Goal: Transaction & Acquisition: Purchase product/service

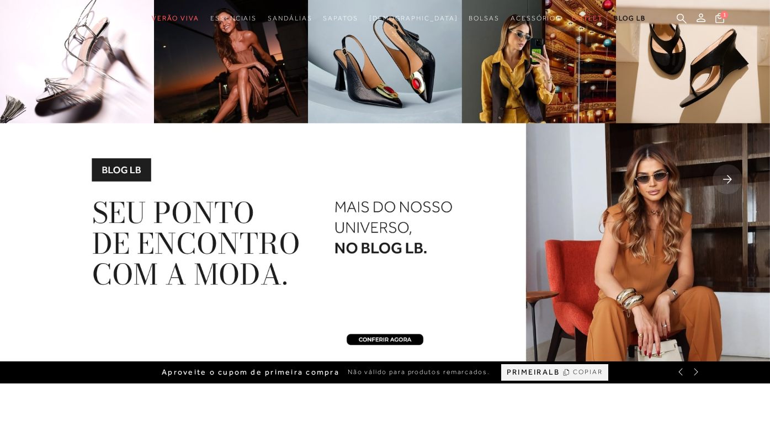
click at [634, 217] on img at bounding box center [385, 181] width 770 height 362
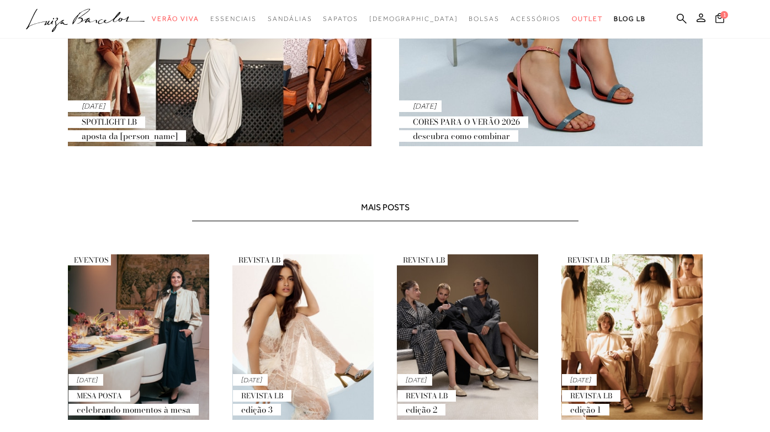
scroll to position [424, 0]
click at [148, 111] on div "05 SET SPOTLIGHT LB Aposta da Juju Norremose" at bounding box center [127, 123] width 118 height 46
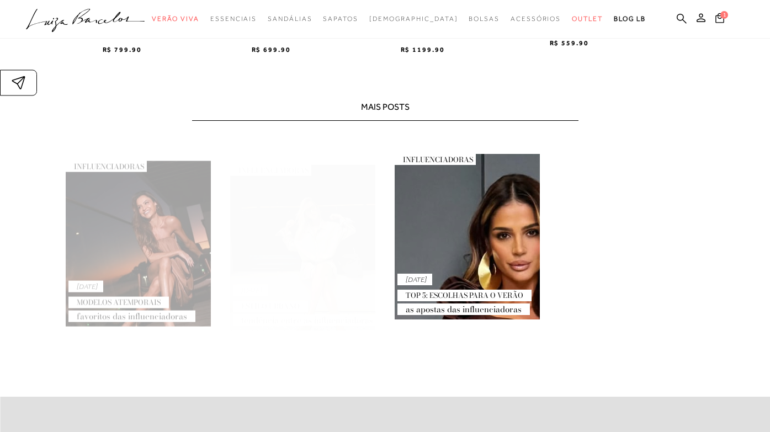
scroll to position [1821, 0]
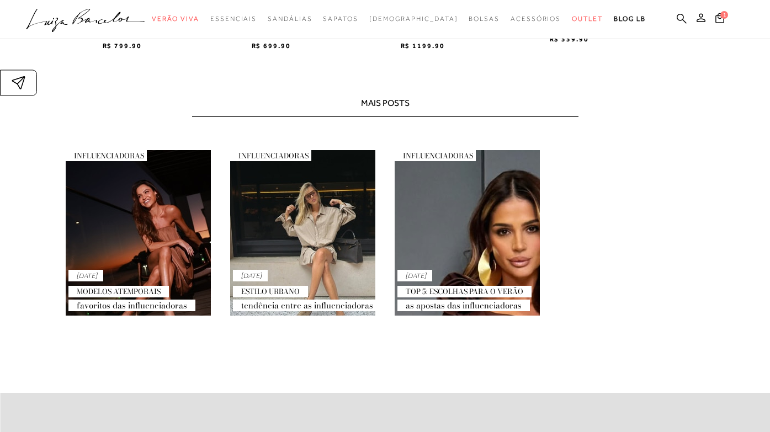
click at [449, 215] on link "INFLUENCIADORAS 04 AGO TOP 5: ESCOLHAS PARA O VERÃO As apostas das influenciado…" at bounding box center [467, 233] width 145 height 166
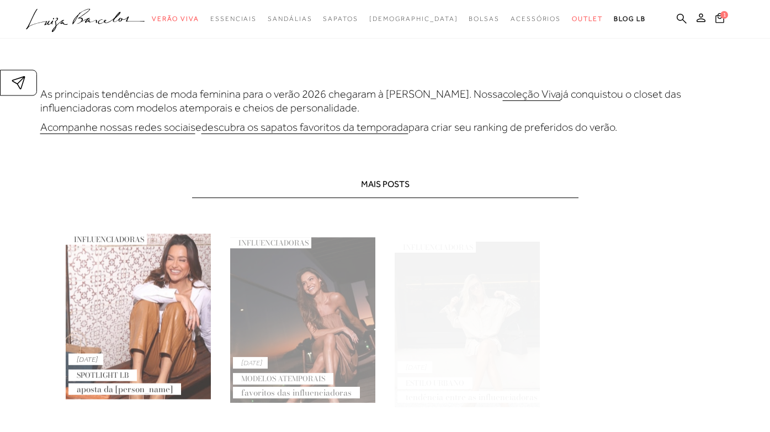
scroll to position [3690, 0]
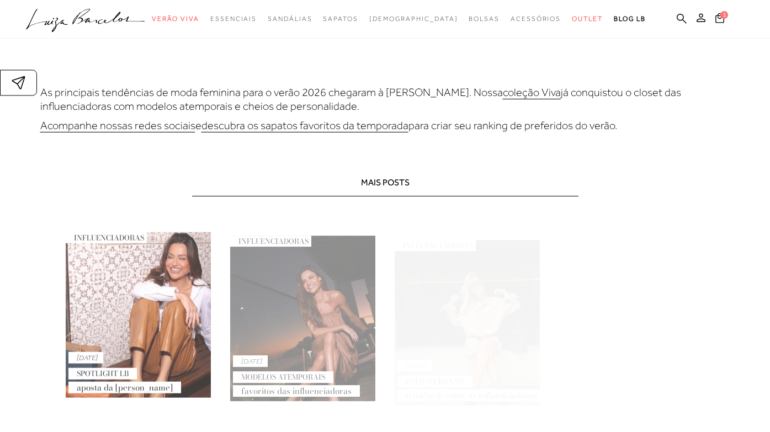
click at [468, 285] on link "INFLUENCIADORAS 04 AGO ESTILO URBANO Tendência entre as influenciadoras" at bounding box center [467, 313] width 145 height 166
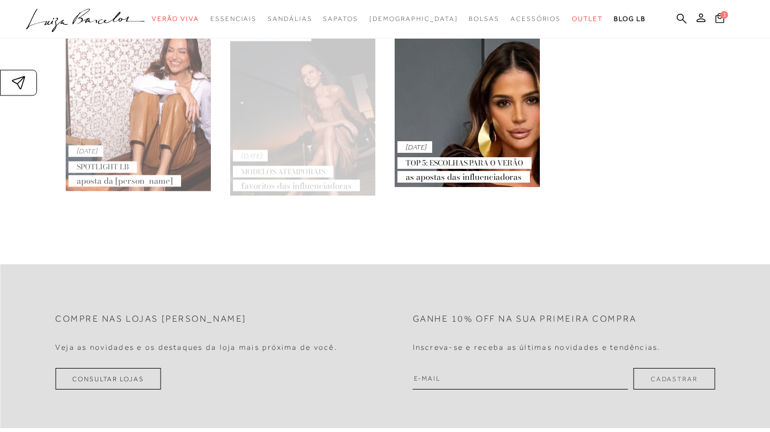
scroll to position [2416, 0]
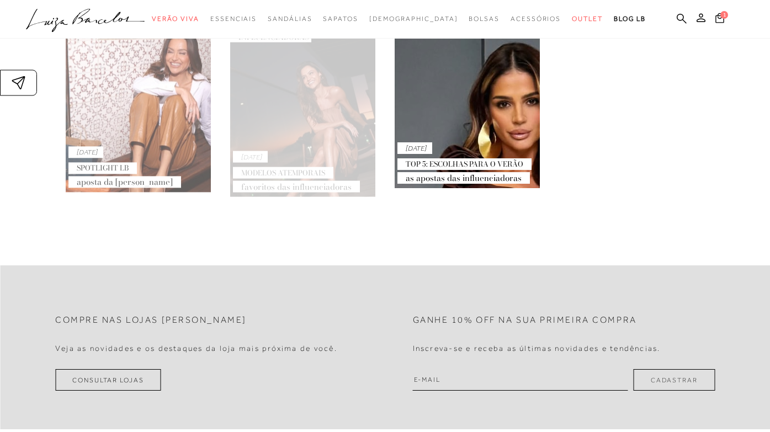
click at [453, 158] on div "04 AGO TOP 5: ESCOLHAS PARA O VERÃO As apostas das influenciadoras" at bounding box center [464, 165] width 134 height 46
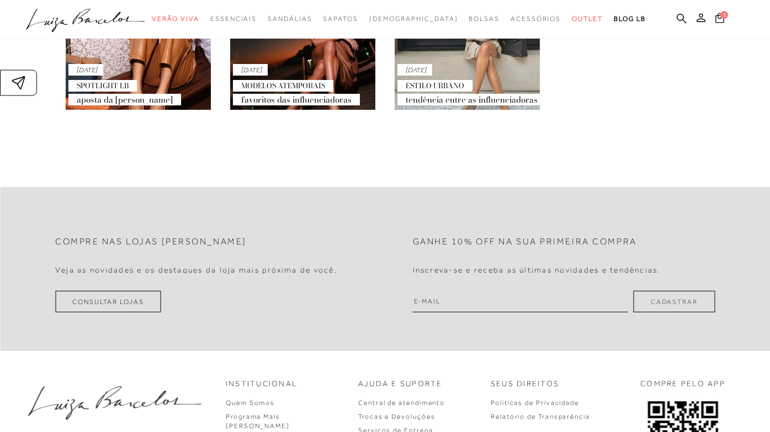
scroll to position [3977, 0]
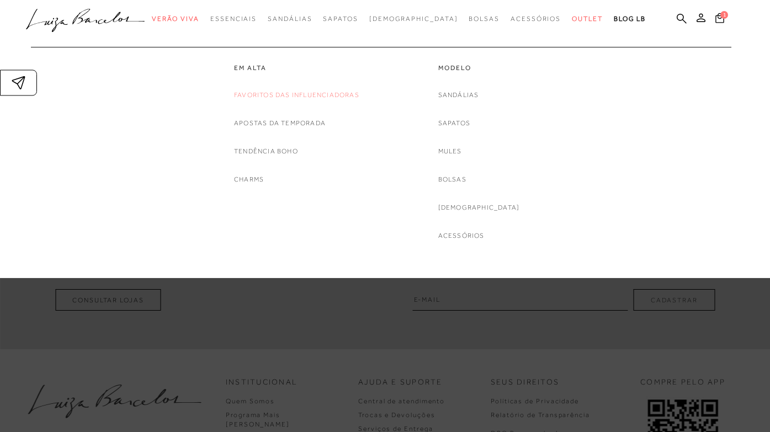
click at [273, 94] on link "Favoritos das Influenciadoras" at bounding box center [296, 95] width 125 height 12
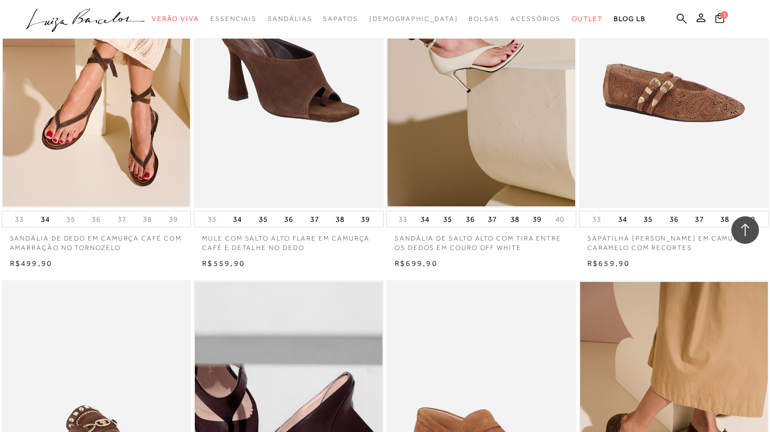
scroll to position [858, 0]
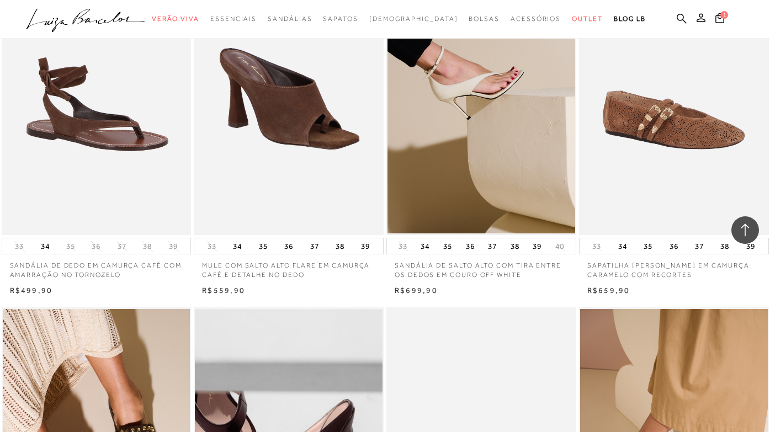
click at [123, 110] on img at bounding box center [97, 93] width 189 height 285
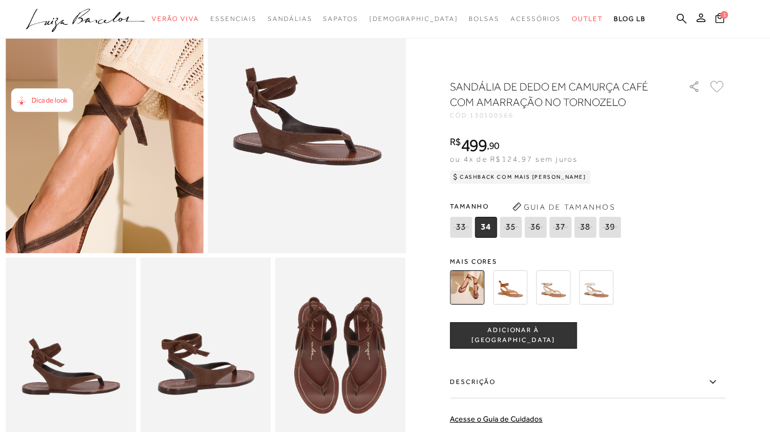
scroll to position [123, 0]
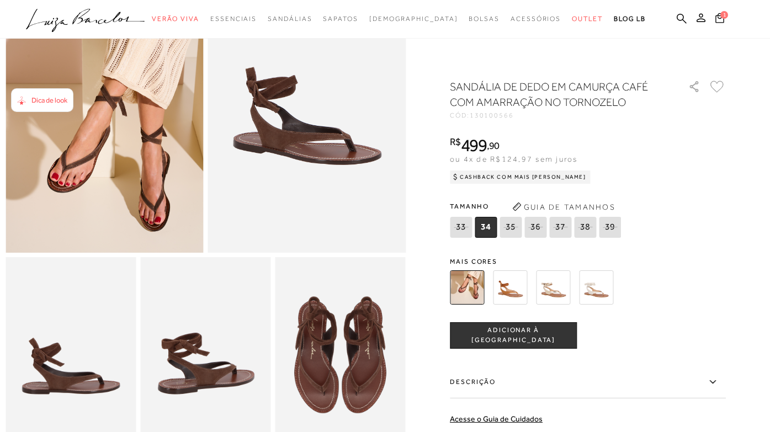
click at [511, 293] on img at bounding box center [510, 287] width 34 height 34
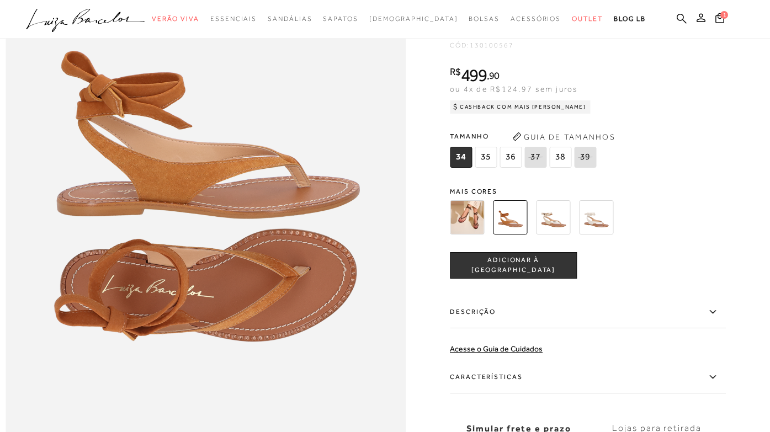
scroll to position [683, 0]
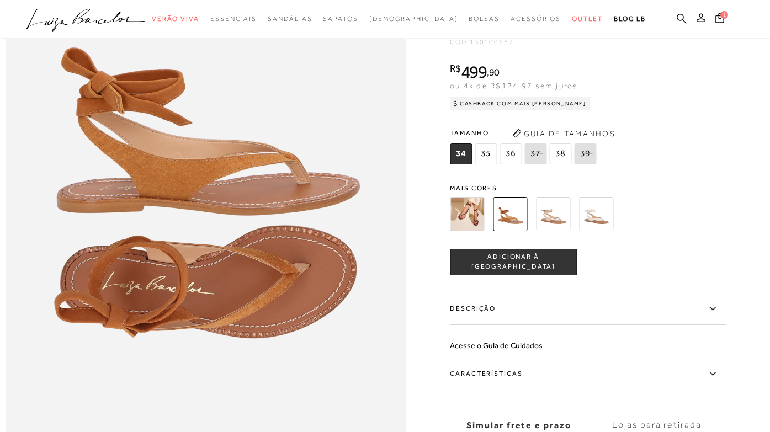
click at [540, 213] on img at bounding box center [553, 214] width 34 height 34
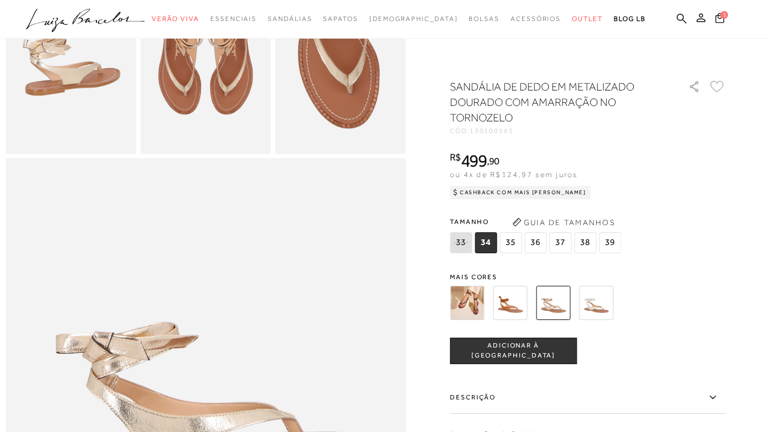
scroll to position [423, 0]
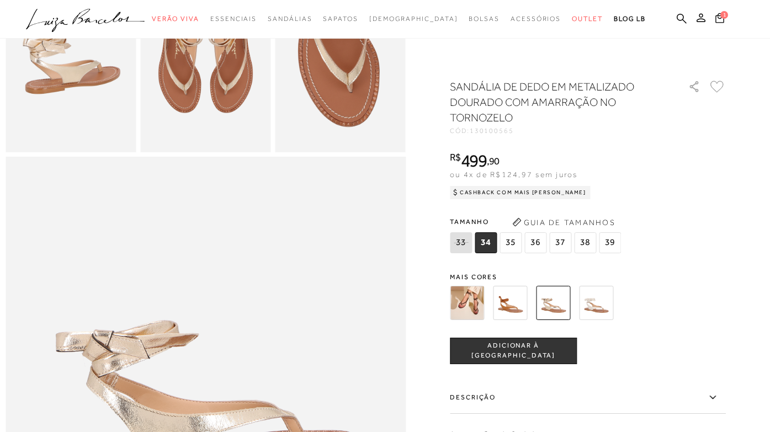
click at [598, 294] on img at bounding box center [596, 303] width 34 height 34
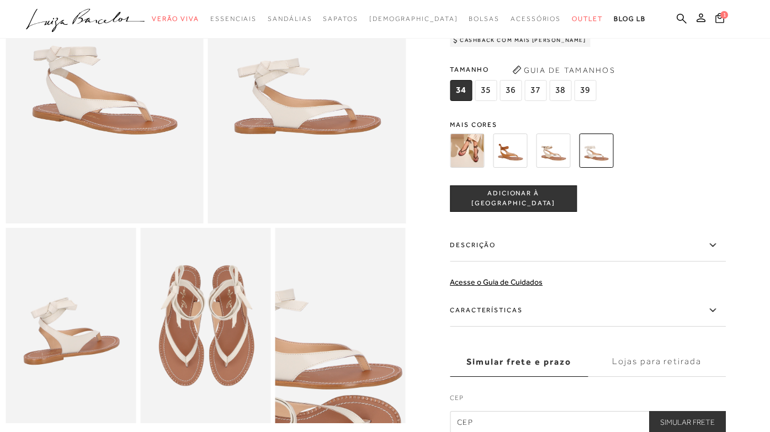
scroll to position [138, 0]
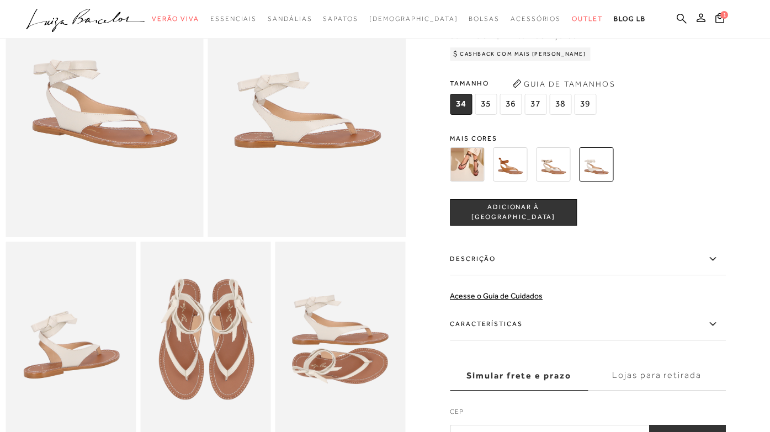
click at [455, 165] on img at bounding box center [467, 164] width 34 height 34
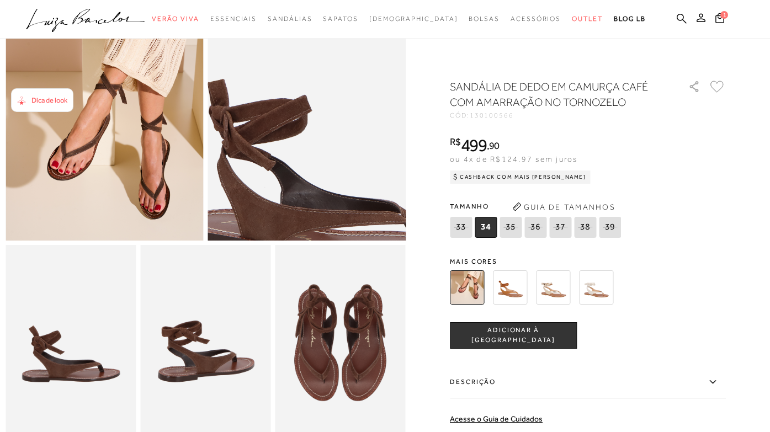
scroll to position [138, 0]
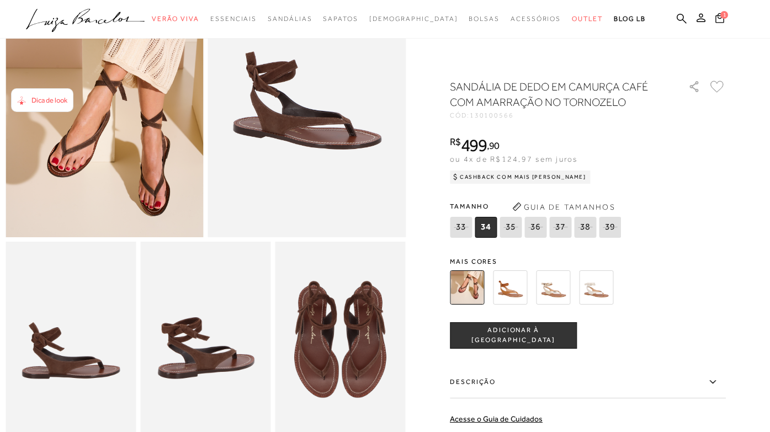
click at [515, 296] on img at bounding box center [510, 287] width 34 height 34
click at [512, 291] on img at bounding box center [510, 287] width 34 height 34
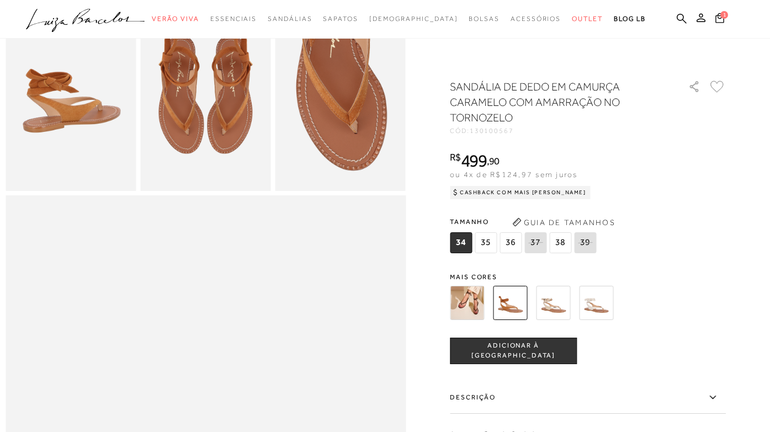
scroll to position [322, 0]
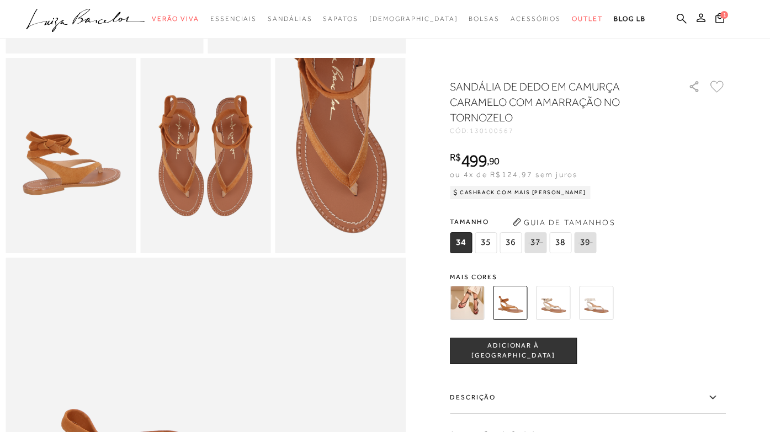
click at [470, 302] on img at bounding box center [467, 303] width 34 height 34
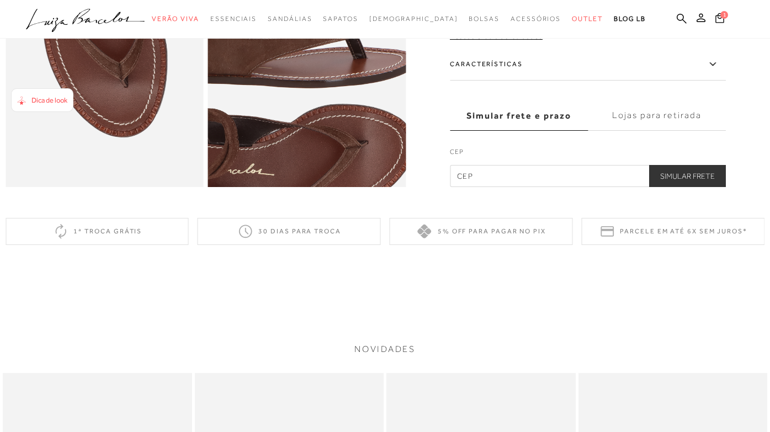
scroll to position [696, 0]
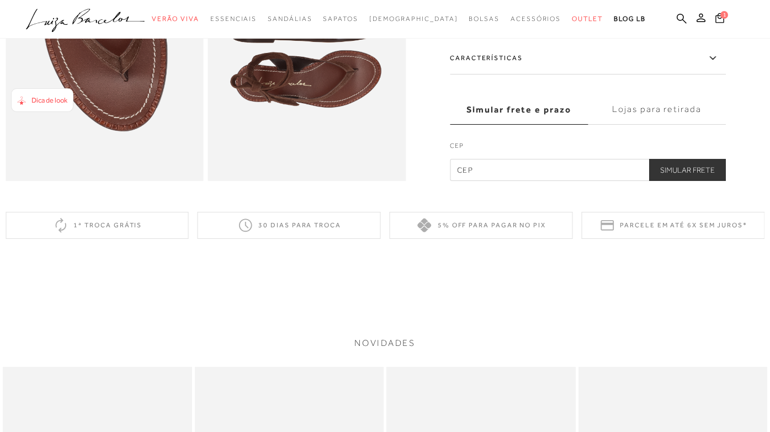
click at [651, 114] on label "Lojas para retirada" at bounding box center [657, 110] width 138 height 30
click at [0, 0] on input "Lojas para retirada" at bounding box center [0, 0] width 0 height 0
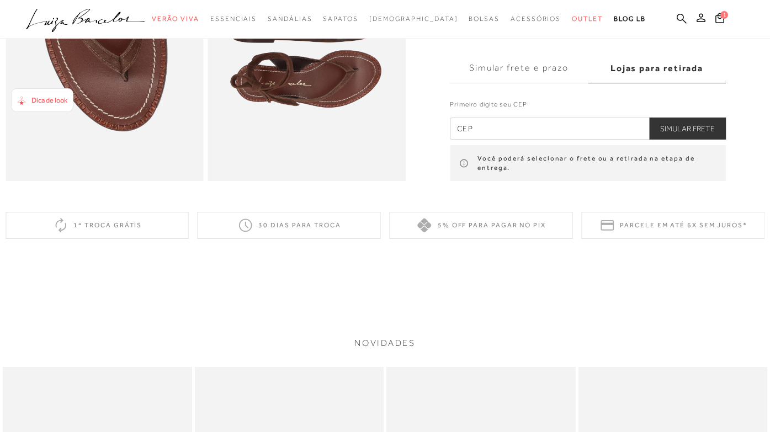
click at [560, 128] on input "text" at bounding box center [588, 128] width 276 height 22
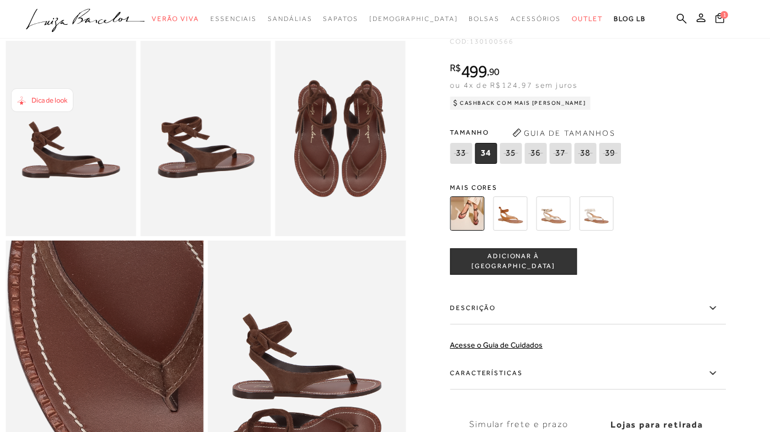
scroll to position [339, 0]
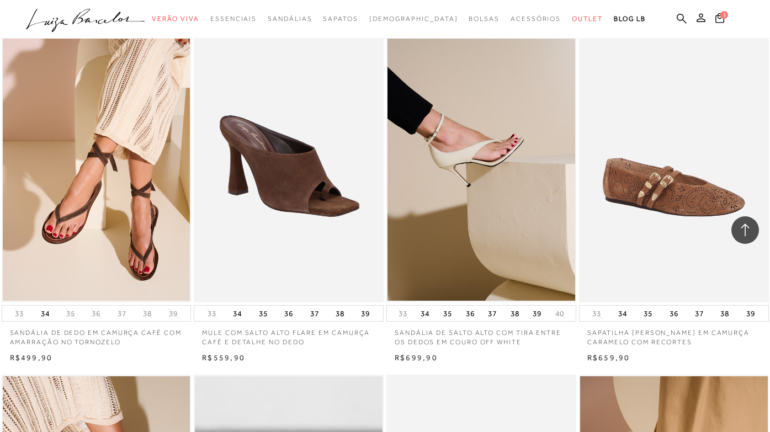
scroll to position [795, 0]
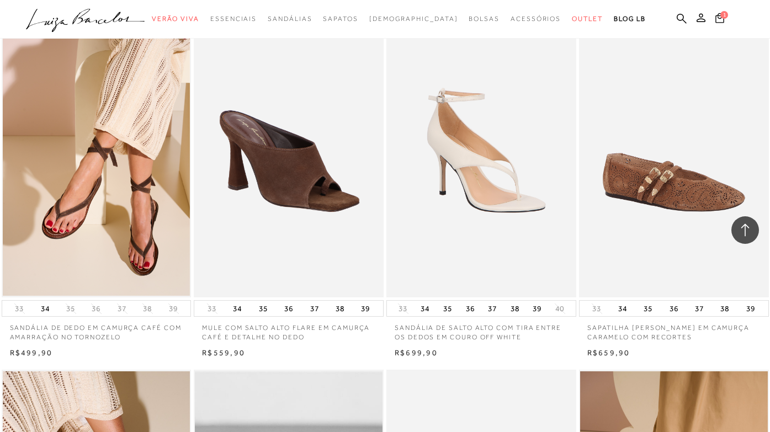
click at [497, 136] on img at bounding box center [482, 155] width 189 height 285
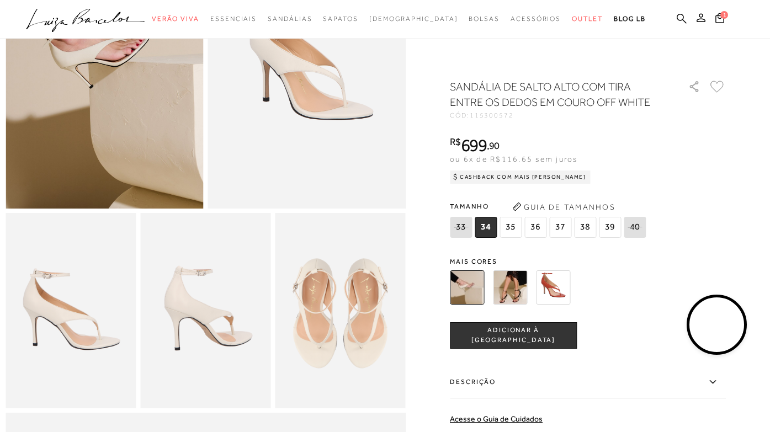
click at [557, 229] on span "37" at bounding box center [560, 227] width 22 height 21
click at [487, 341] on button "ADICIONAR À [GEOGRAPHIC_DATA]" at bounding box center [513, 335] width 127 height 26
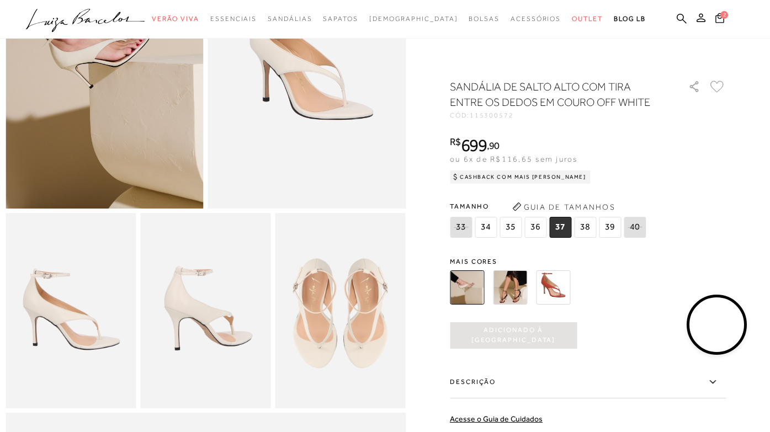
click at [694, 323] on video at bounding box center [717, 325] width 52 height 52
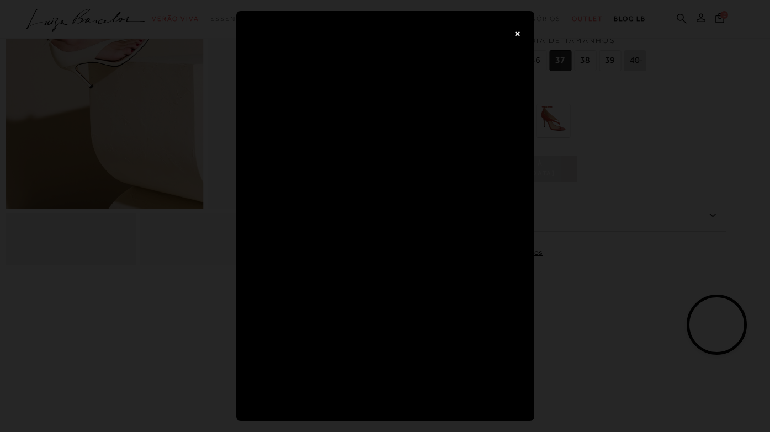
click at [645, 220] on div "×" at bounding box center [385, 216] width 770 height 432
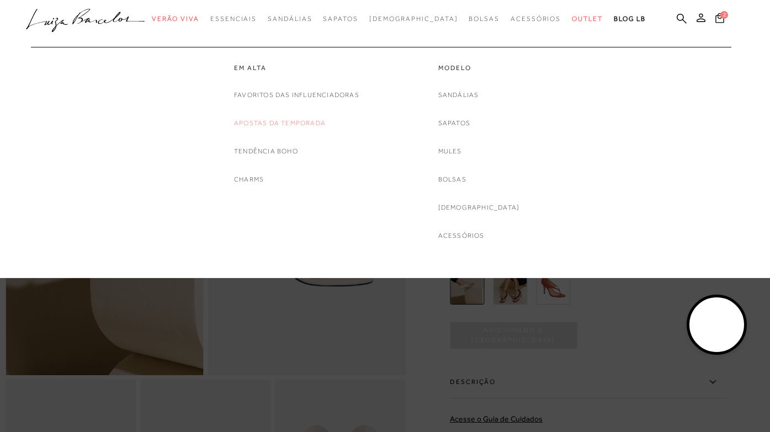
click at [303, 121] on link "Apostas da Temporada" at bounding box center [280, 124] width 92 height 12
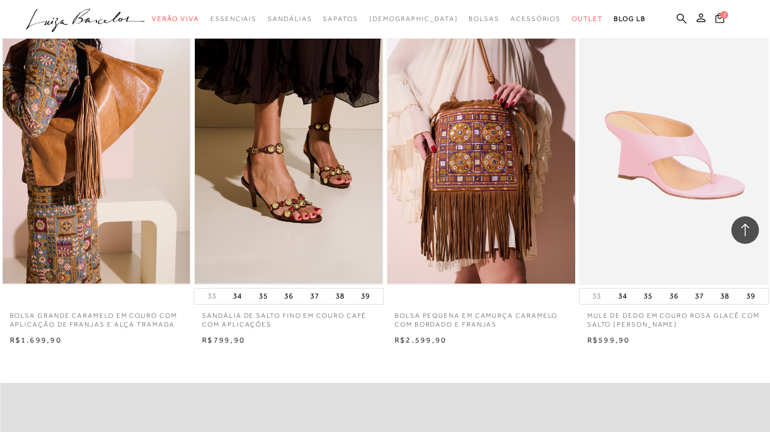
scroll to position [1140, 0]
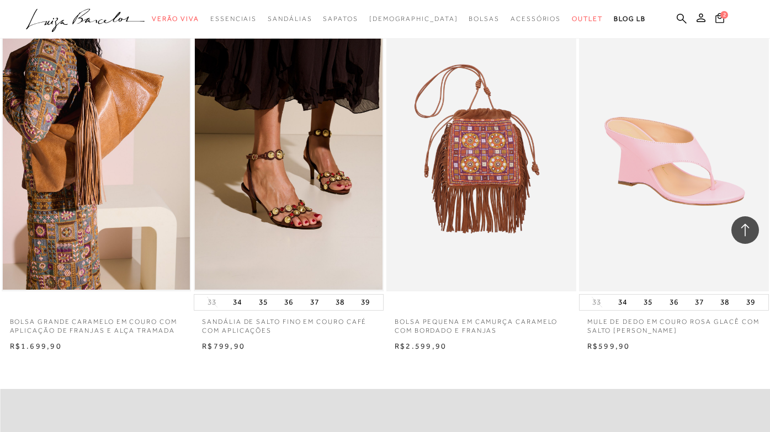
click at [523, 188] on img at bounding box center [482, 149] width 189 height 285
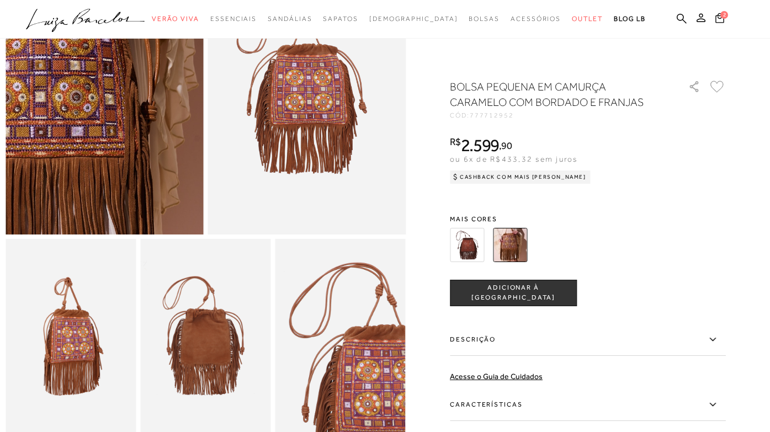
scroll to position [142, 0]
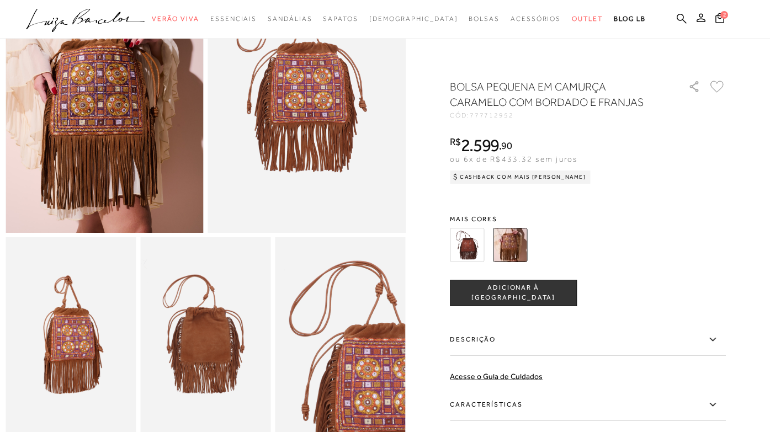
click at [99, 375] on img at bounding box center [71, 334] width 130 height 195
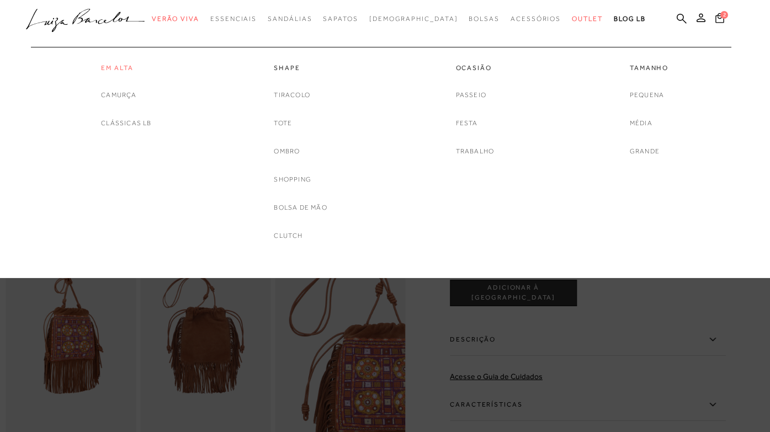
click at [116, 64] on link "Em Alta" at bounding box center [126, 67] width 50 height 9
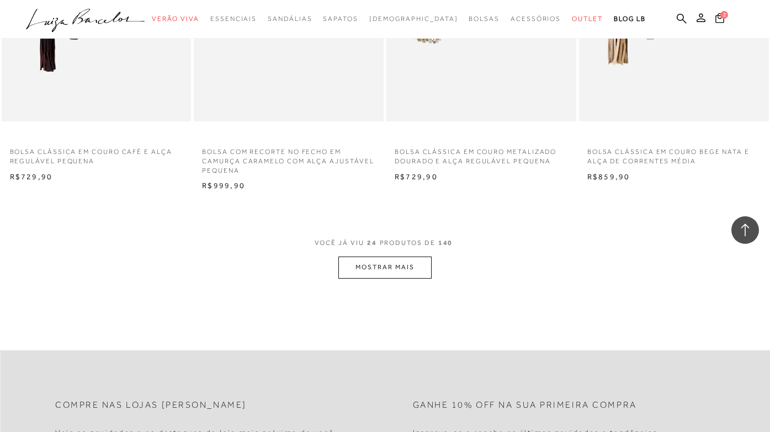
scroll to position [2034, 0]
click at [373, 264] on button "MOSTRAR MAIS" at bounding box center [384, 265] width 93 height 22
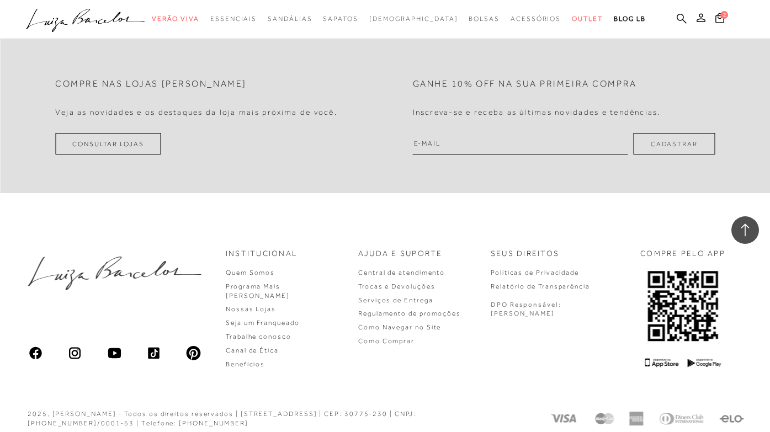
scroll to position [4512, 0]
